Goal: Connect with others: Connect with others

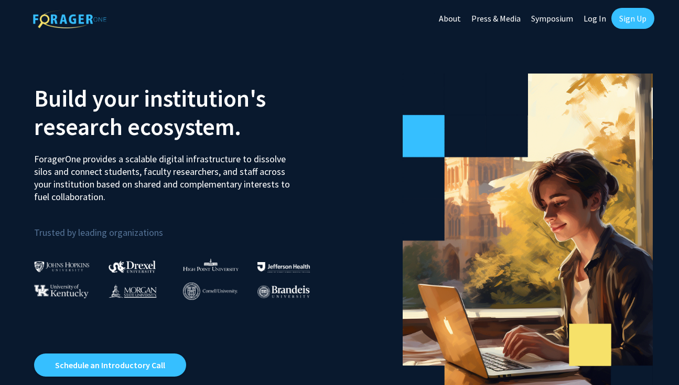
click at [599, 22] on link "Log In" at bounding box center [595, 18] width 33 height 37
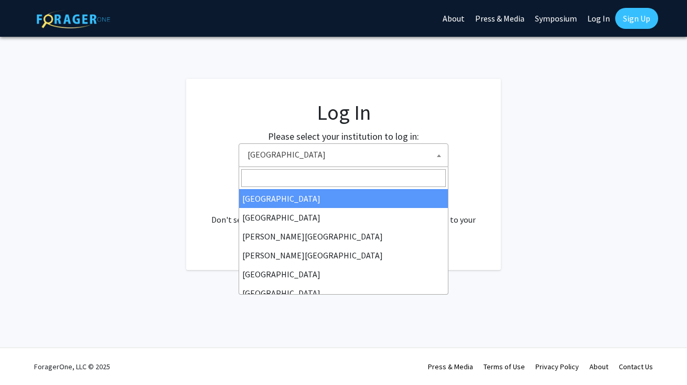
click at [307, 159] on span "Baylor University" at bounding box center [345, 155] width 205 height 22
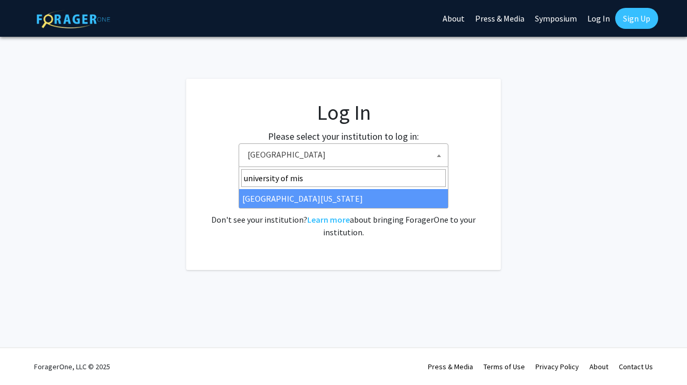
type input "university of mis"
select select "33"
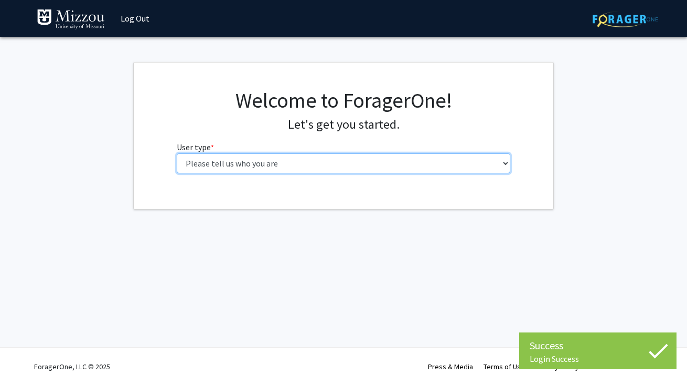
select select "1: undergrad"
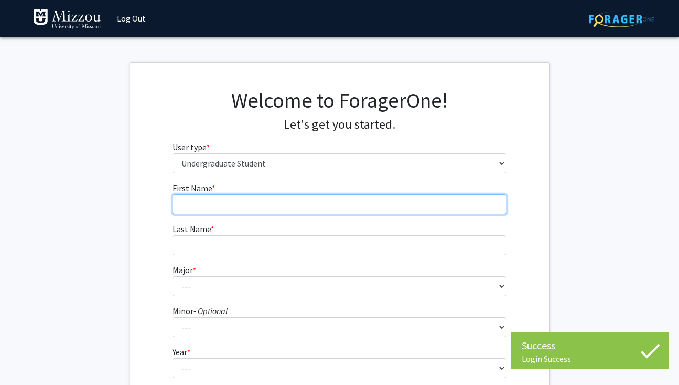
click at [326, 201] on input "First Name * required" at bounding box center [340, 204] width 334 height 20
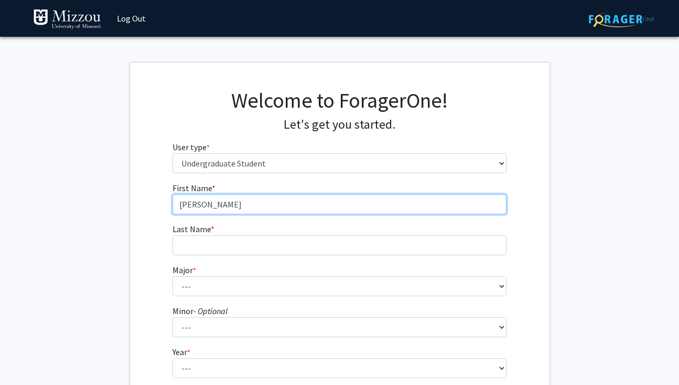
type input "[PERSON_NAME]"
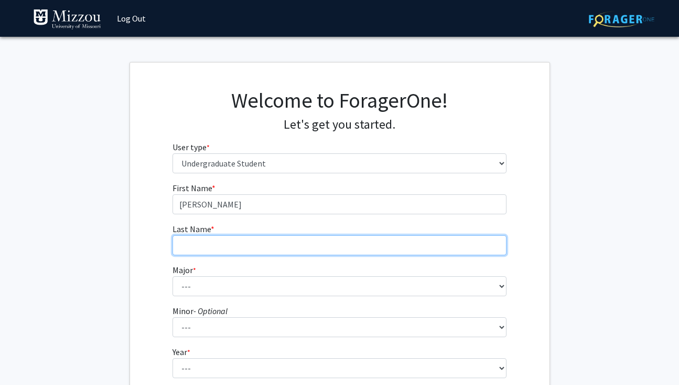
click at [306, 247] on input "Last Name * required" at bounding box center [340, 245] width 334 height 20
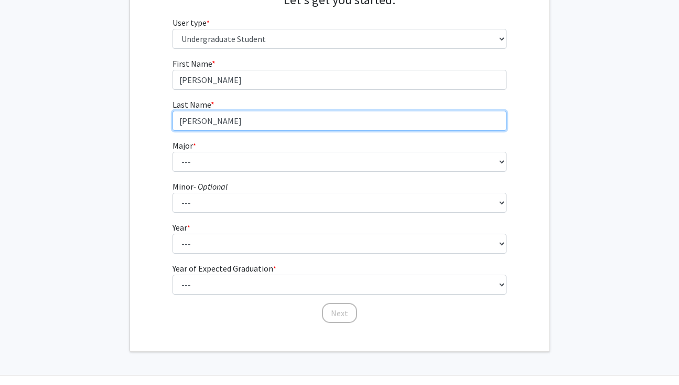
scroll to position [125, 0]
type input "[PERSON_NAME]"
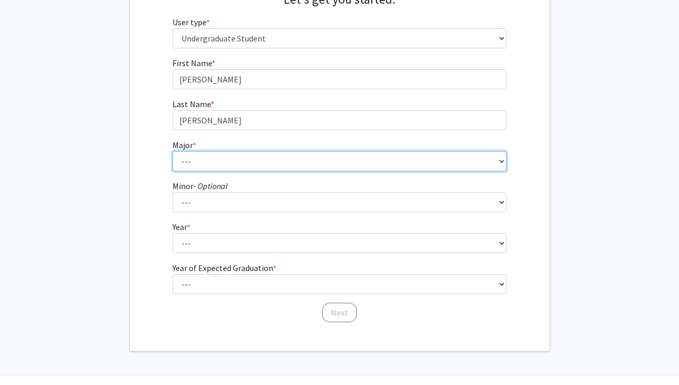
select select "135: 2628"
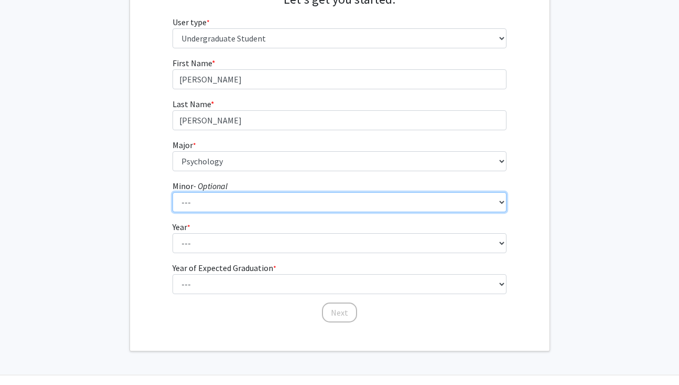
select select "15: 1971"
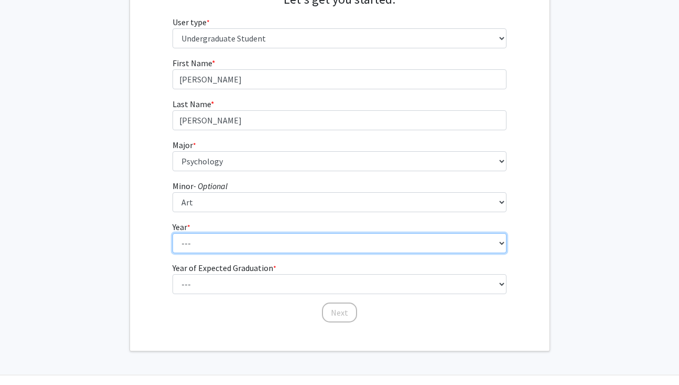
select select "4: senior"
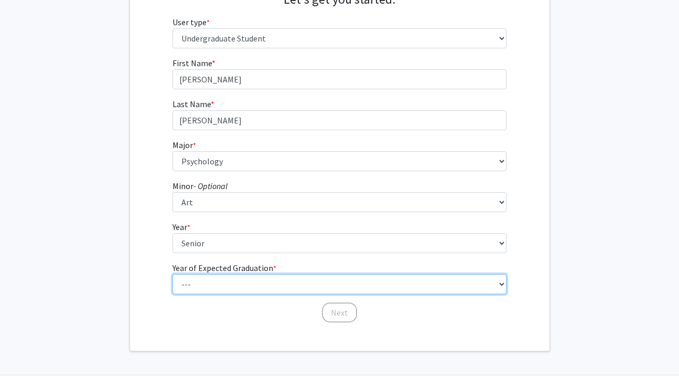
select select "2: 2026"
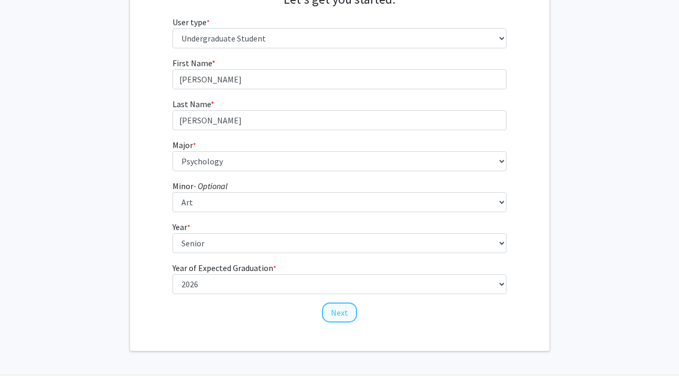
click at [342, 310] on button "Next" at bounding box center [339, 312] width 35 height 20
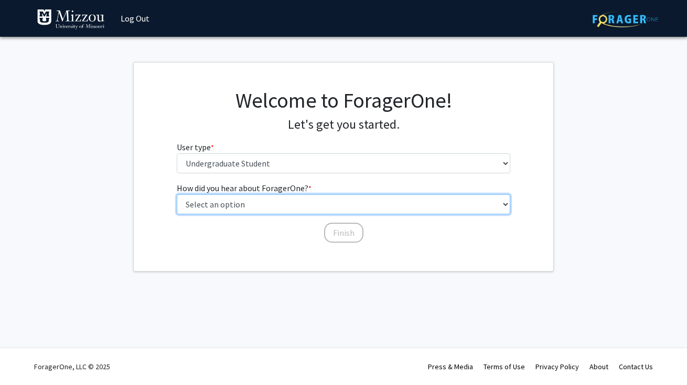
select select "2: faculty_recommendation"
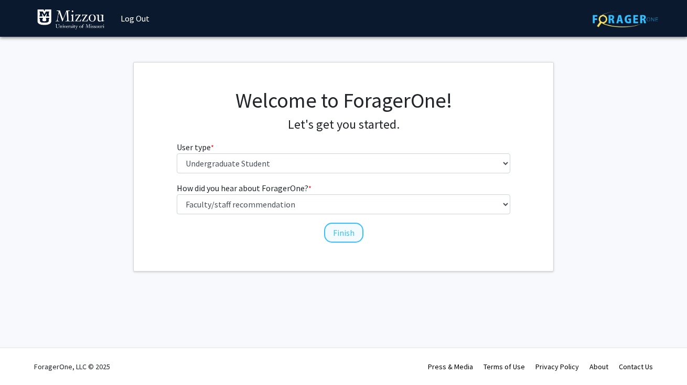
click at [336, 232] on button "Finish" at bounding box center [343, 232] width 39 height 20
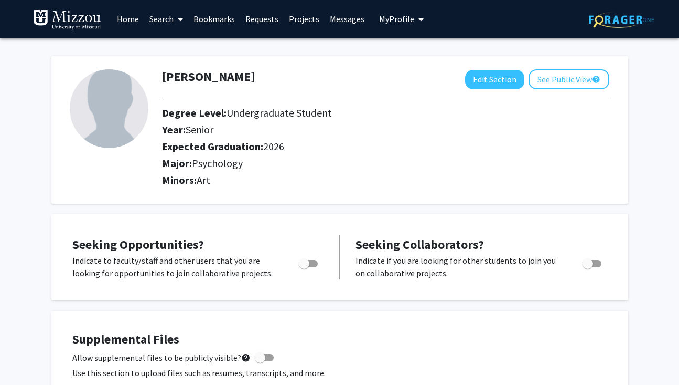
click at [171, 24] on link "Search" at bounding box center [166, 19] width 44 height 37
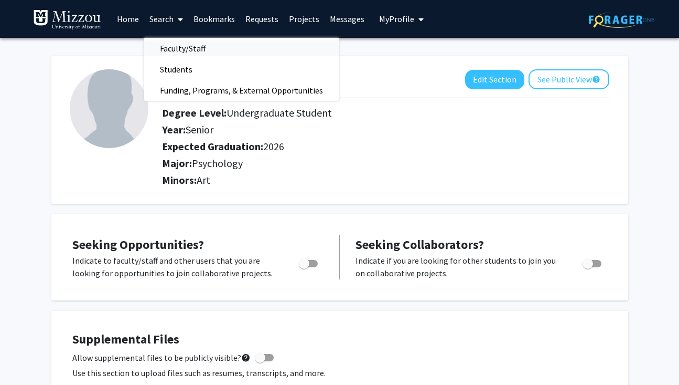
click at [188, 48] on span "Faculty/Staff" at bounding box center [182, 48] width 77 height 21
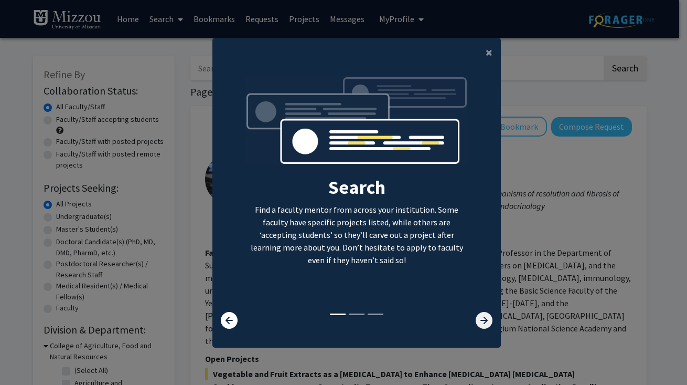
click at [476, 324] on icon at bounding box center [484, 320] width 17 height 17
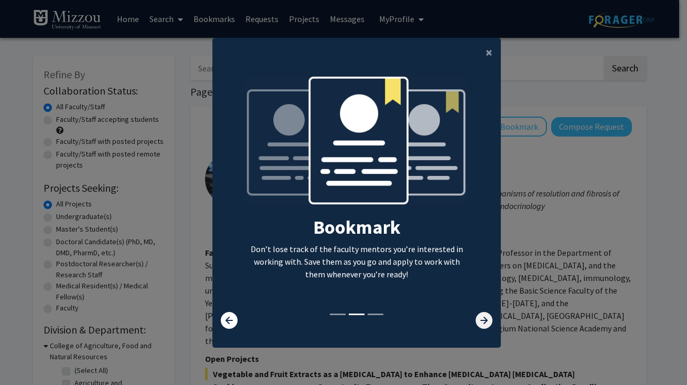
click at [476, 324] on icon at bounding box center [484, 320] width 17 height 17
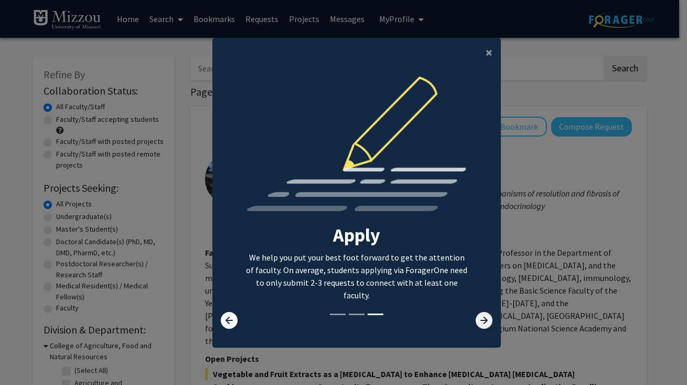
click at [476, 322] on icon at bounding box center [484, 320] width 17 height 17
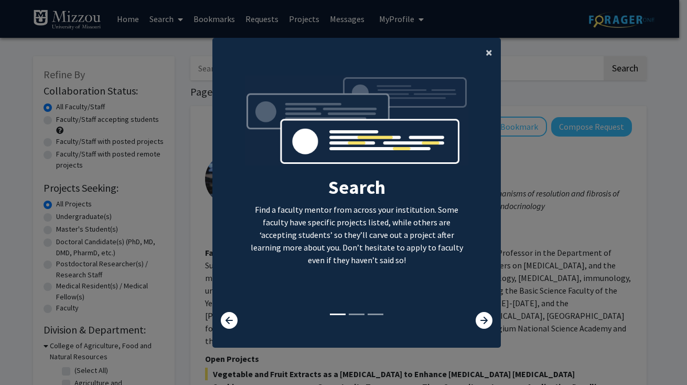
click at [486, 50] on span "×" at bounding box center [489, 52] width 7 height 16
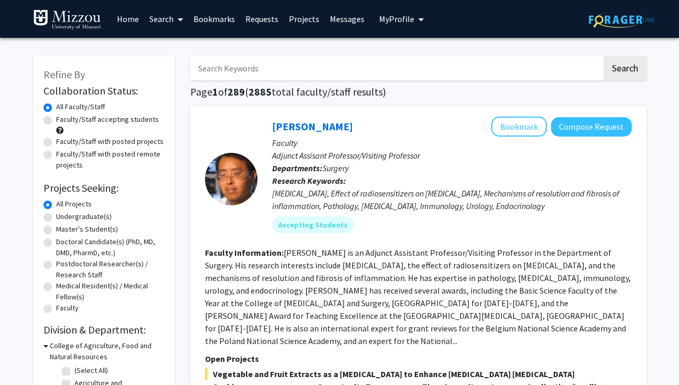
click at [399, 68] on input "Search Keywords" at bounding box center [396, 68] width 412 height 24
paste input "[PERSON_NAME]"
type input "[PERSON_NAME]"
click at [624, 70] on button "Search" at bounding box center [625, 68] width 43 height 24
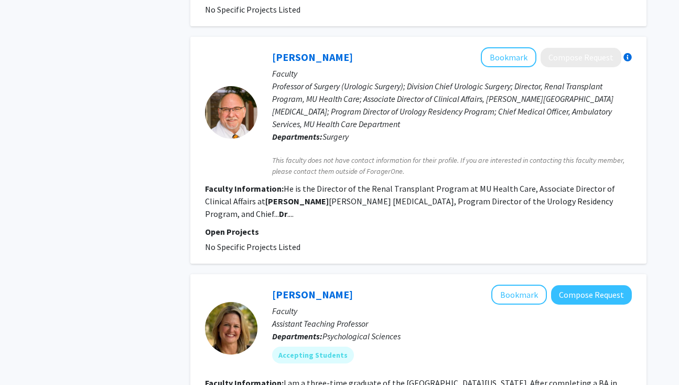
scroll to position [1404, 0]
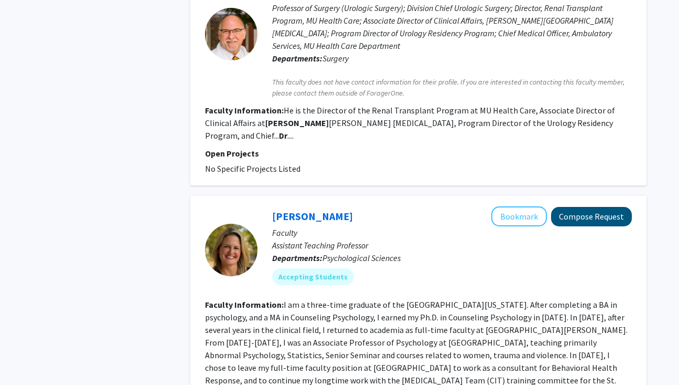
click at [590, 207] on button "Compose Request" at bounding box center [591, 216] width 81 height 19
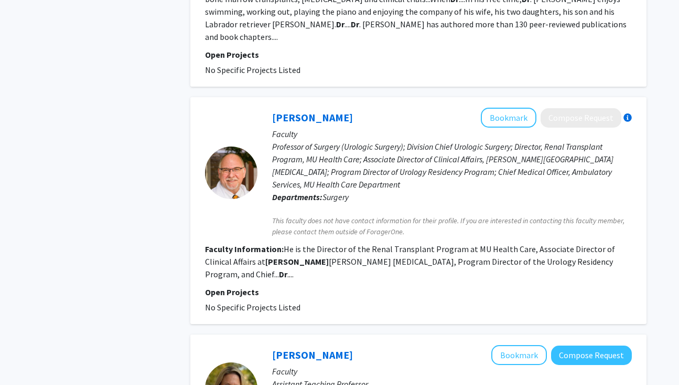
scroll to position [1371, 0]
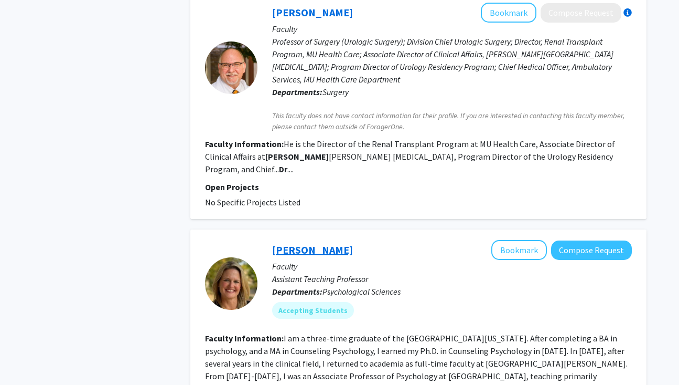
click at [333, 243] on link "[PERSON_NAME]" at bounding box center [312, 249] width 81 height 13
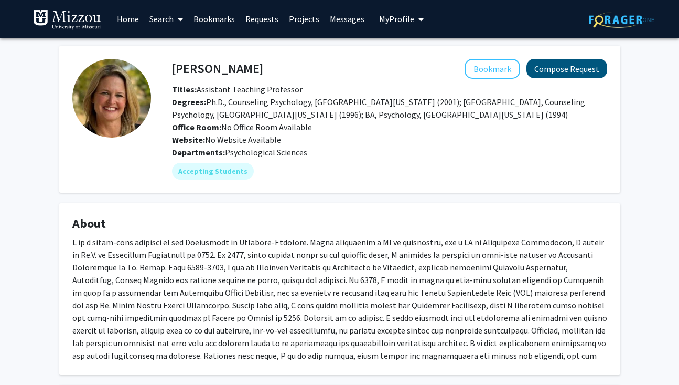
click at [566, 71] on button "Compose Request" at bounding box center [567, 68] width 81 height 19
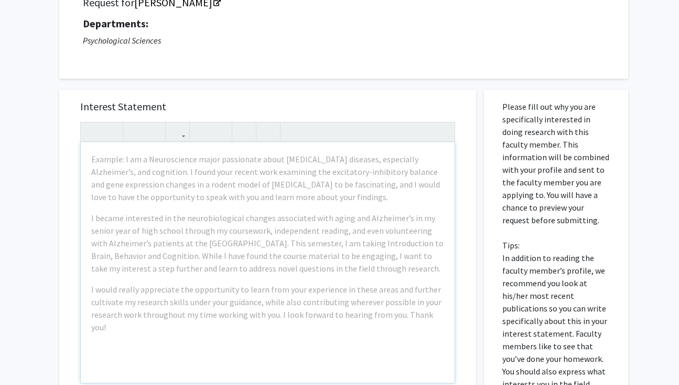
scroll to position [95, 0]
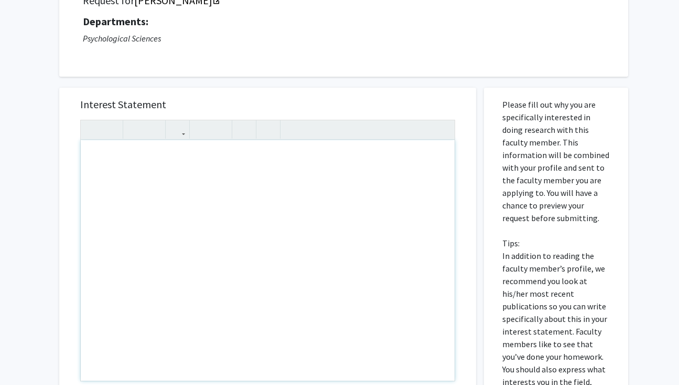
click at [323, 193] on div "Note to users with screen readers: Please press Alt+0 or Option+0 to deactivate…" at bounding box center [268, 260] width 374 height 240
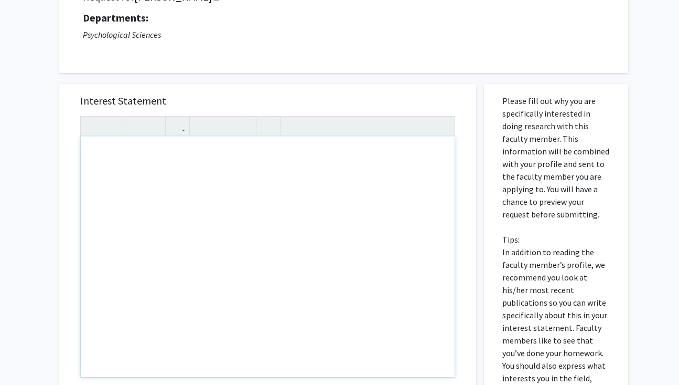
scroll to position [99, 0]
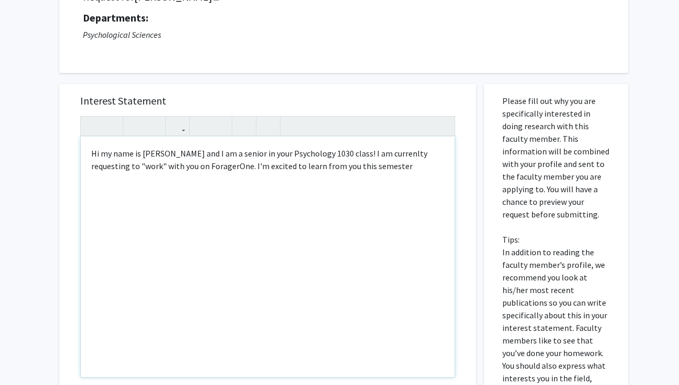
type textarea "Hi my name is [PERSON_NAME] and I am a senior in your Psychology 1030 class! I …"
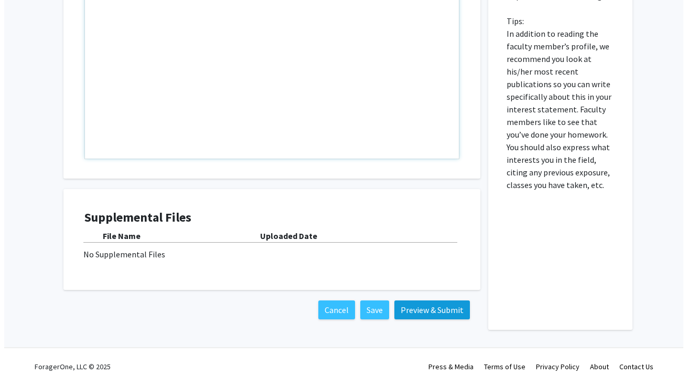
scroll to position [318, 0]
click at [420, 311] on button "Preview & Submit" at bounding box center [428, 309] width 76 height 19
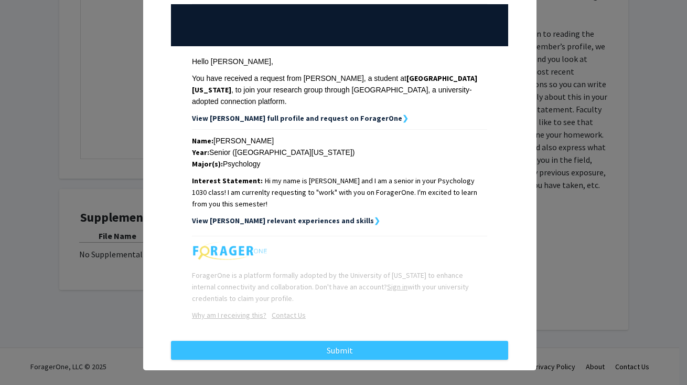
scroll to position [111, 0]
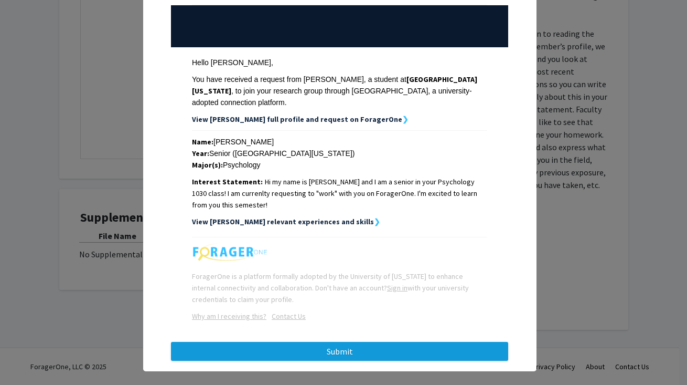
click at [389, 342] on button "Submit" at bounding box center [339, 351] width 337 height 19
